Goal: Find specific page/section: Find specific page/section

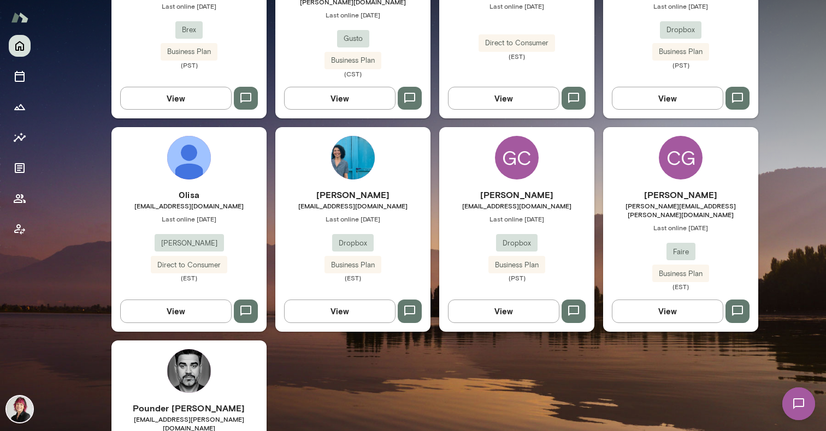
scroll to position [424, 0]
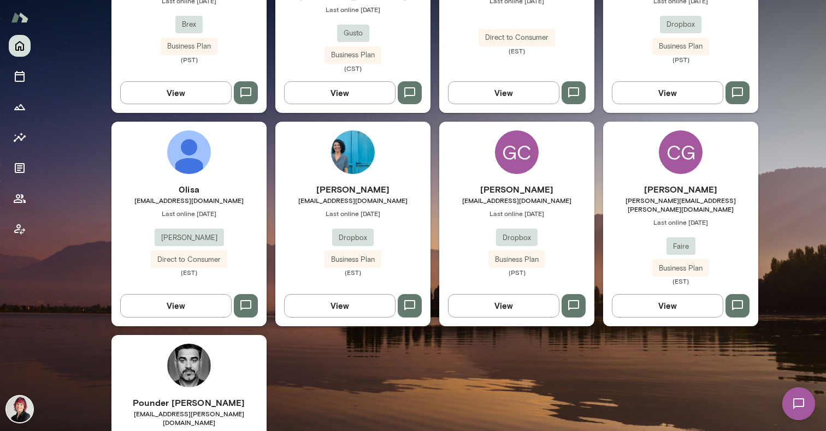
click at [524, 183] on h6 "[PERSON_NAME]" at bounding box center [516, 189] width 155 height 13
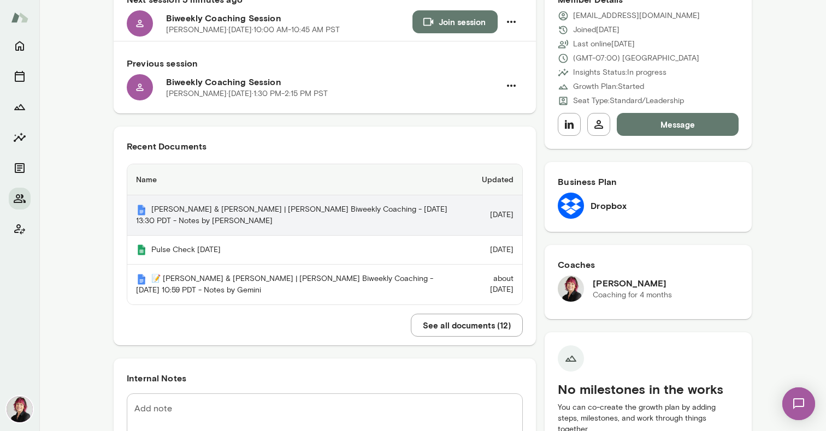
scroll to position [135, 0]
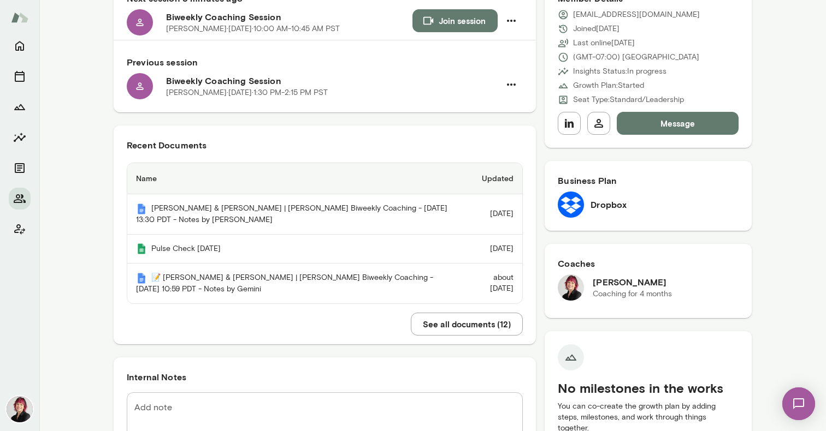
click at [434, 329] on button "See all documents ( 12 )" at bounding box center [467, 324] width 112 height 23
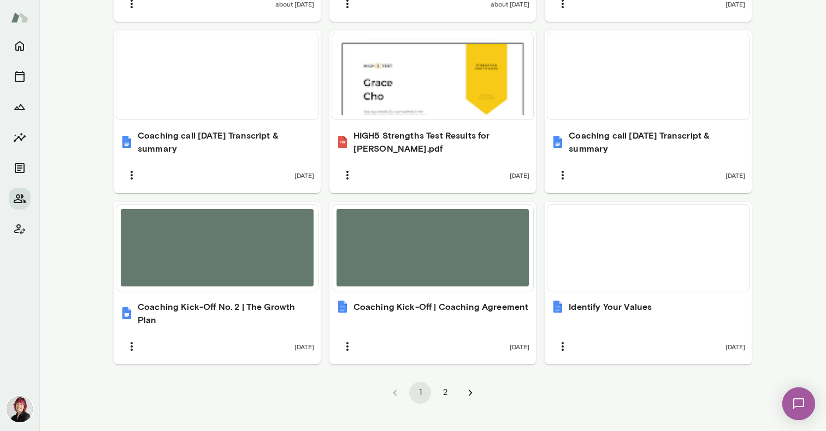
scroll to position [764, 0]
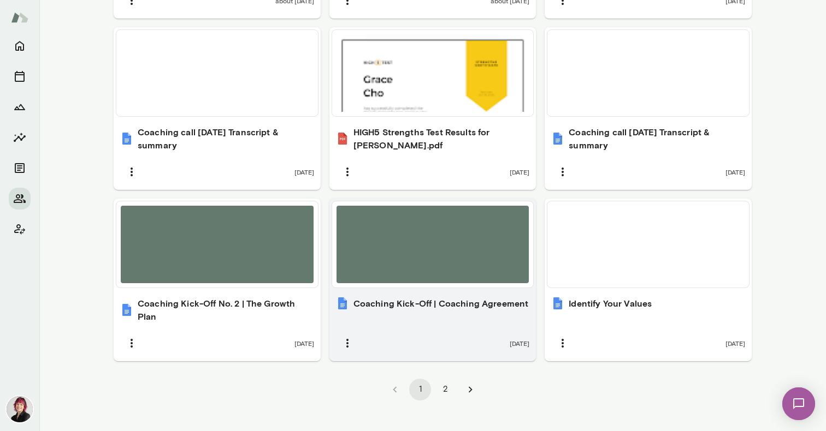
click at [366, 297] on h6 "Coaching Kick-Off | Coaching Agreement" at bounding box center [440, 303] width 175 height 13
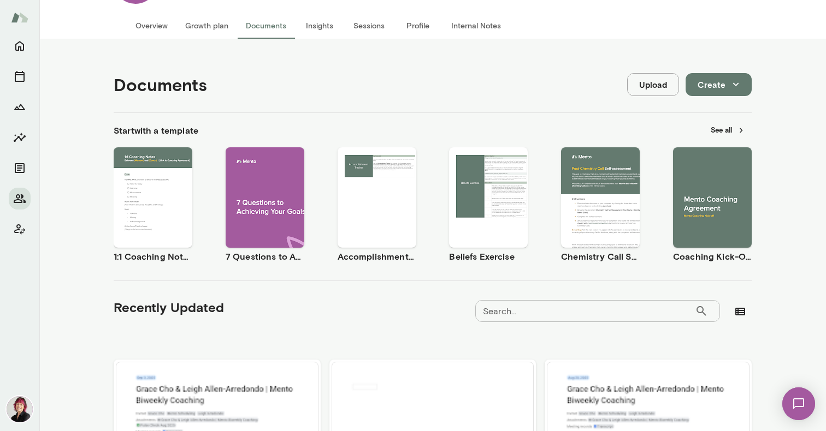
scroll to position [0, 0]
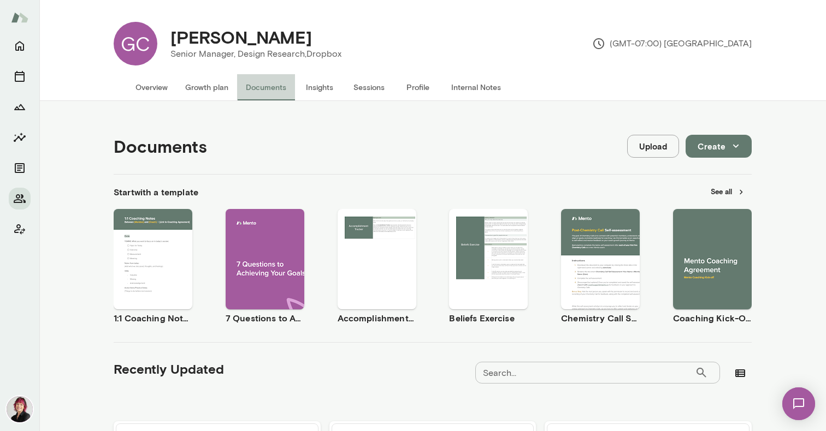
click at [271, 92] on button "Documents" at bounding box center [266, 87] width 58 height 26
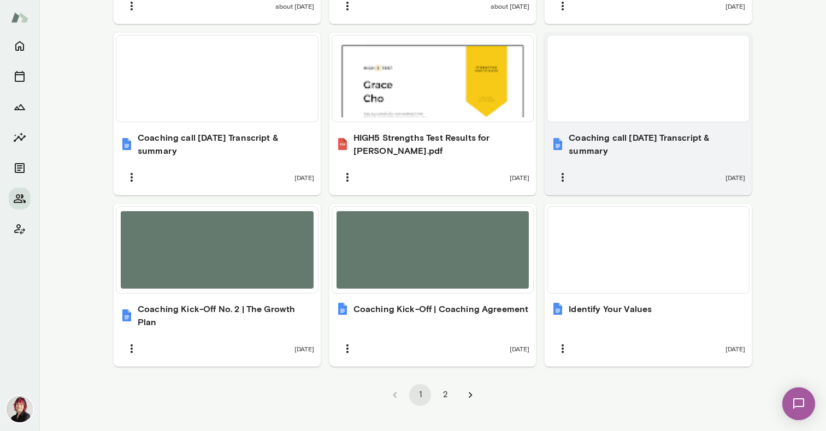
scroll to position [764, 0]
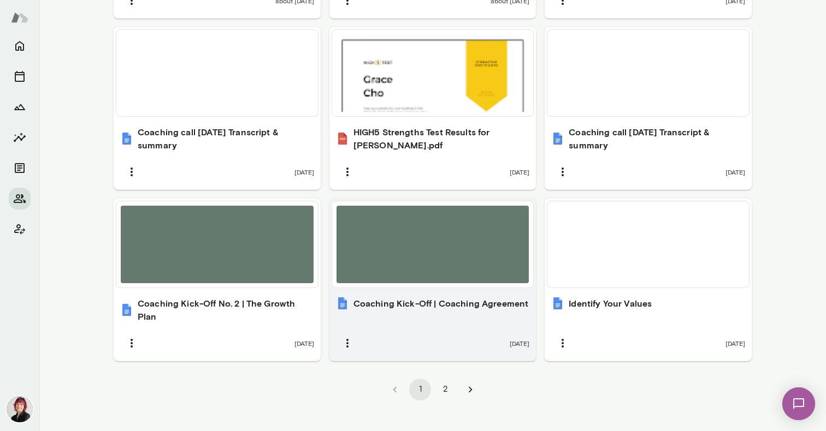
click at [423, 297] on h6 "Coaching Kick-Off | Coaching Agreement" at bounding box center [440, 303] width 175 height 13
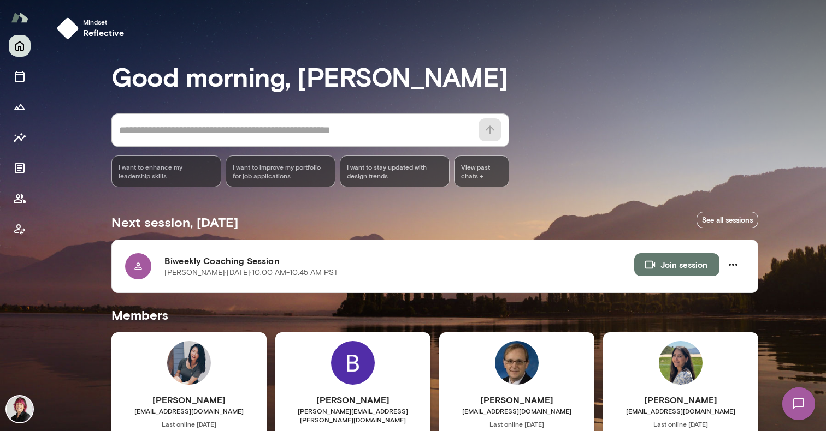
click at [21, 407] on img at bounding box center [20, 410] width 26 height 26
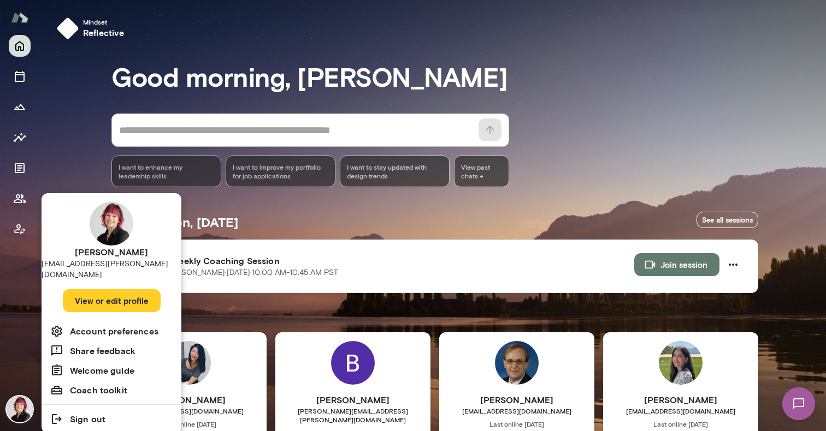
click at [98, 289] on button "View or edit profile" at bounding box center [112, 300] width 98 height 23
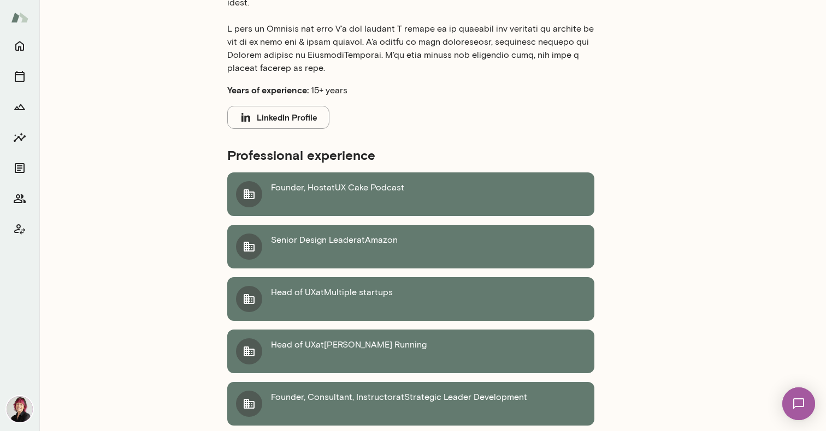
scroll to position [436, 0]
